Goal: Task Accomplishment & Management: Use online tool/utility

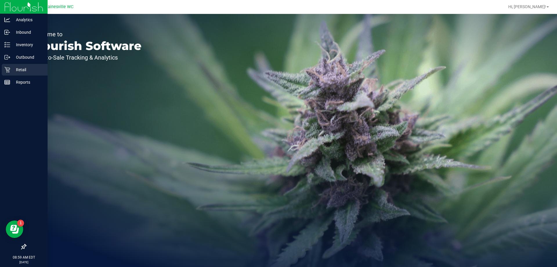
click at [13, 73] on p "Retail" at bounding box center [27, 69] width 35 height 7
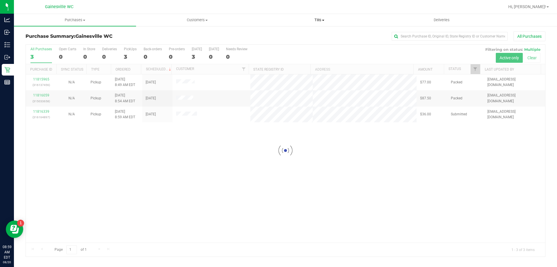
click at [320, 18] on span "Tills" at bounding box center [320, 19] width 122 height 5
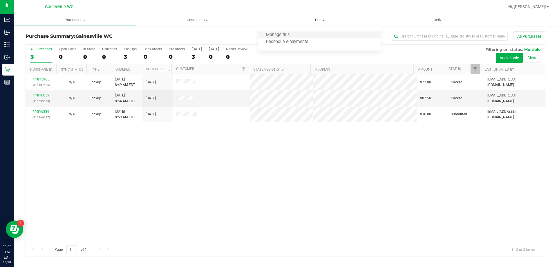
click at [315, 35] on li "Manage tills" at bounding box center [319, 35] width 122 height 7
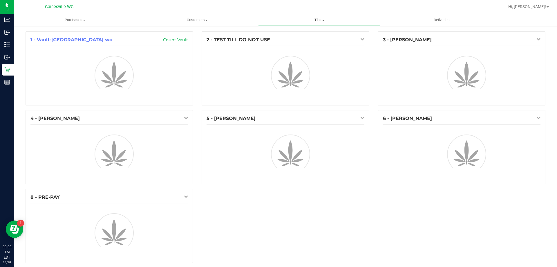
click at [320, 23] on uib-tab-heading "Tills Manage tills Reconcile e-payments" at bounding box center [320, 20] width 122 height 12
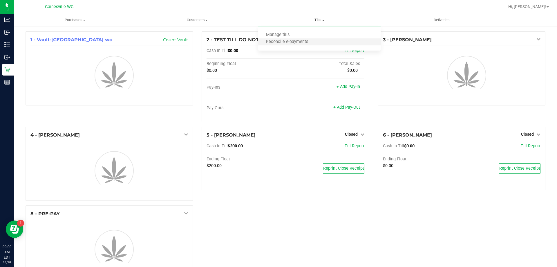
click at [313, 39] on li "Reconcile e-payments" at bounding box center [319, 42] width 122 height 7
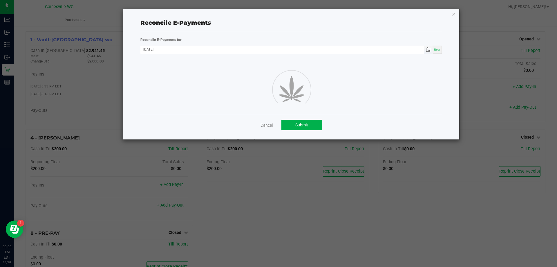
click at [430, 51] on span "Toggle calendar" at bounding box center [428, 49] width 5 height 5
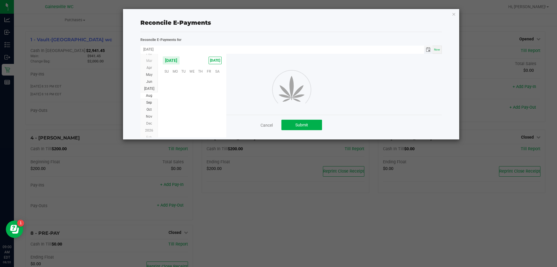
scroll to position [94066, 0]
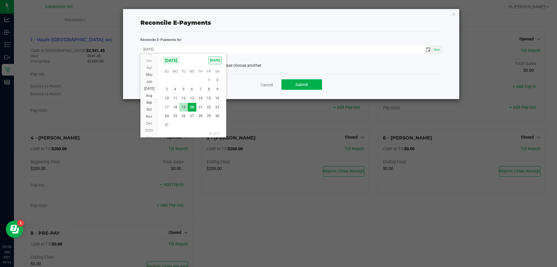
click at [185, 109] on span "19" at bounding box center [183, 107] width 8 height 9
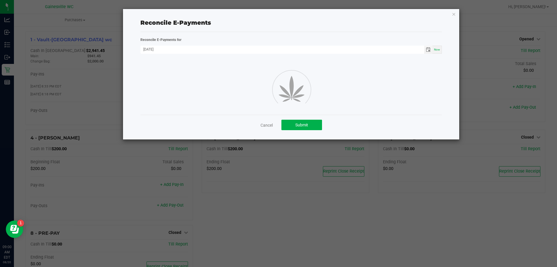
type input "[DATE]"
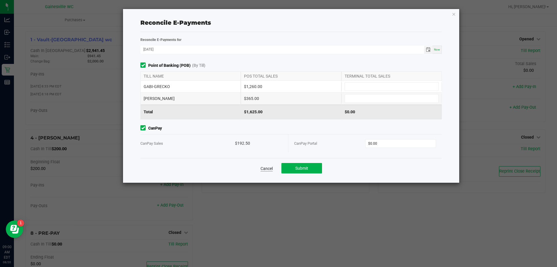
click at [265, 166] on link "Cancel" at bounding box center [267, 168] width 12 height 6
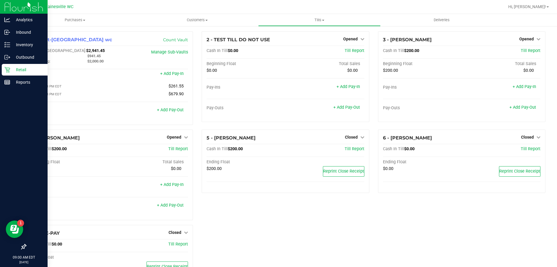
click at [11, 73] on p "Retail" at bounding box center [27, 69] width 35 height 7
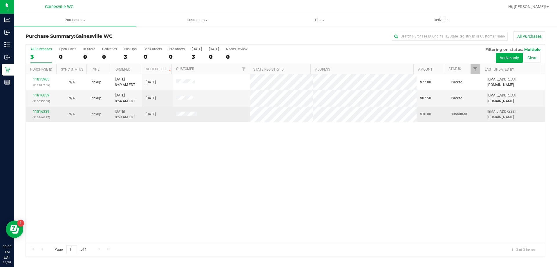
click at [40, 109] on div "11816339 (316164897)" at bounding box center [41, 114] width 24 height 11
click at [42, 109] on link "11816339" at bounding box center [41, 111] width 16 height 4
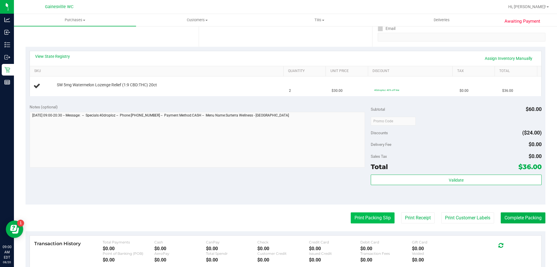
scroll to position [116, 0]
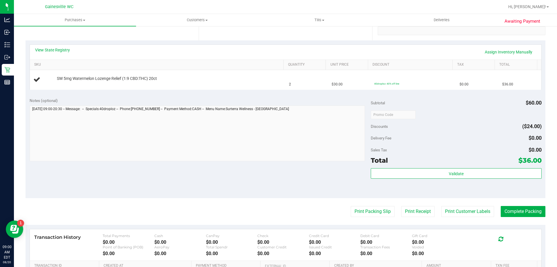
click at [365, 218] on purchase-details "Back Edit Purchase Cancel Purchase View Profile # 11816339 BioTrack ID: - Submi…" at bounding box center [286, 124] width 520 height 418
click at [366, 217] on button "Print Packing Slip" at bounding box center [373, 211] width 44 height 11
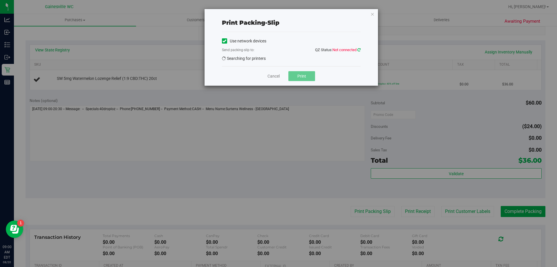
click at [358, 50] on icon at bounding box center [359, 50] width 3 height 4
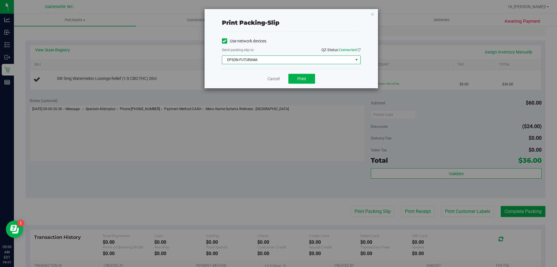
click at [249, 60] on span "EPSON-FUTURAMA" at bounding box center [287, 60] width 131 height 8
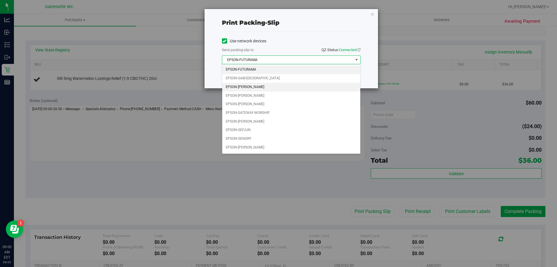
click at [260, 86] on li "EPSON-[PERSON_NAME]" at bounding box center [291, 87] width 138 height 9
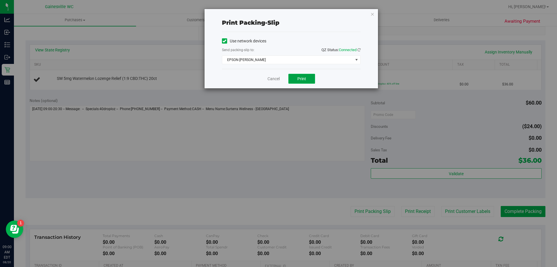
click at [298, 77] on span "Print" at bounding box center [301, 78] width 9 height 5
